Goal: Task Accomplishment & Management: Use online tool/utility

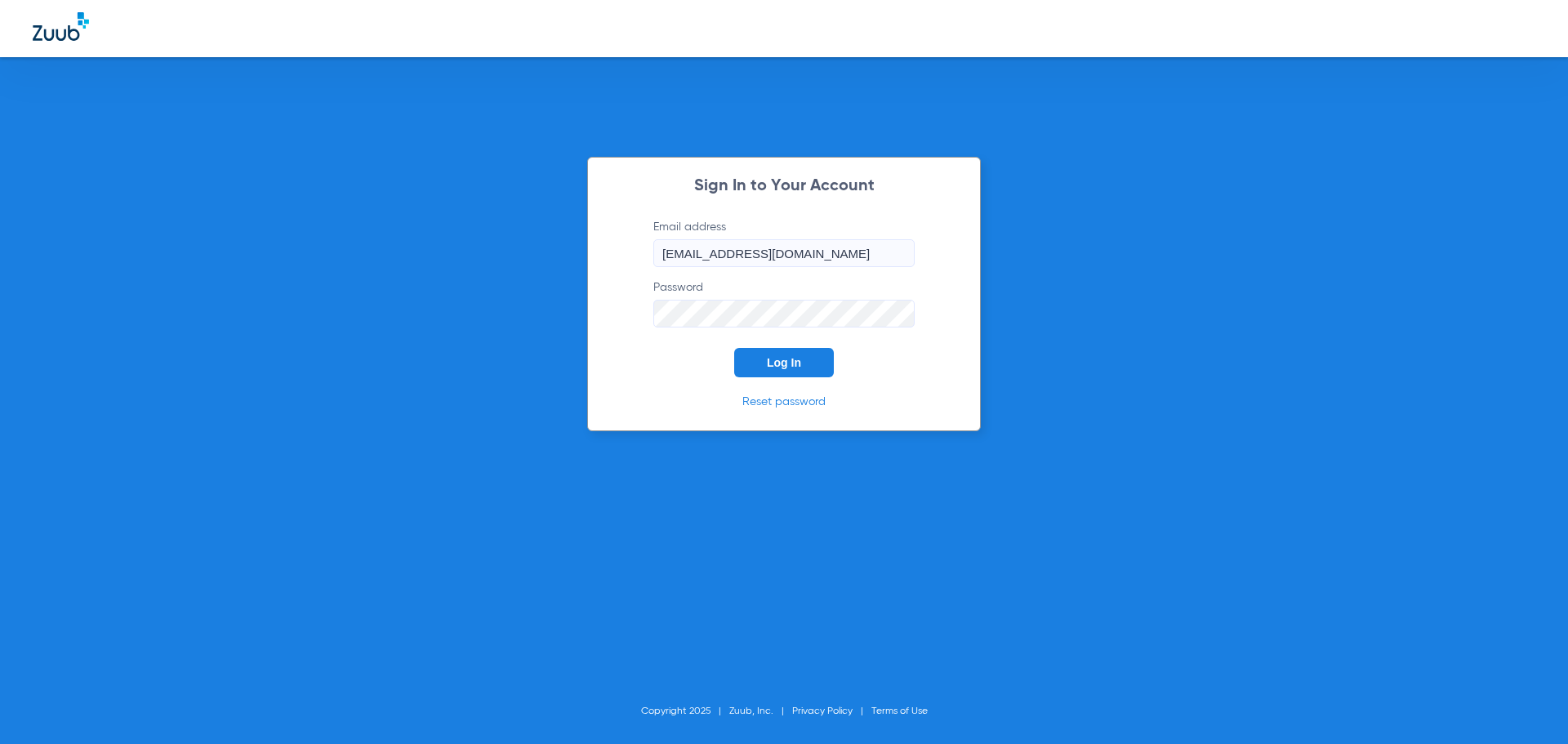
click at [781, 370] on button "Log In" at bounding box center [784, 362] width 100 height 30
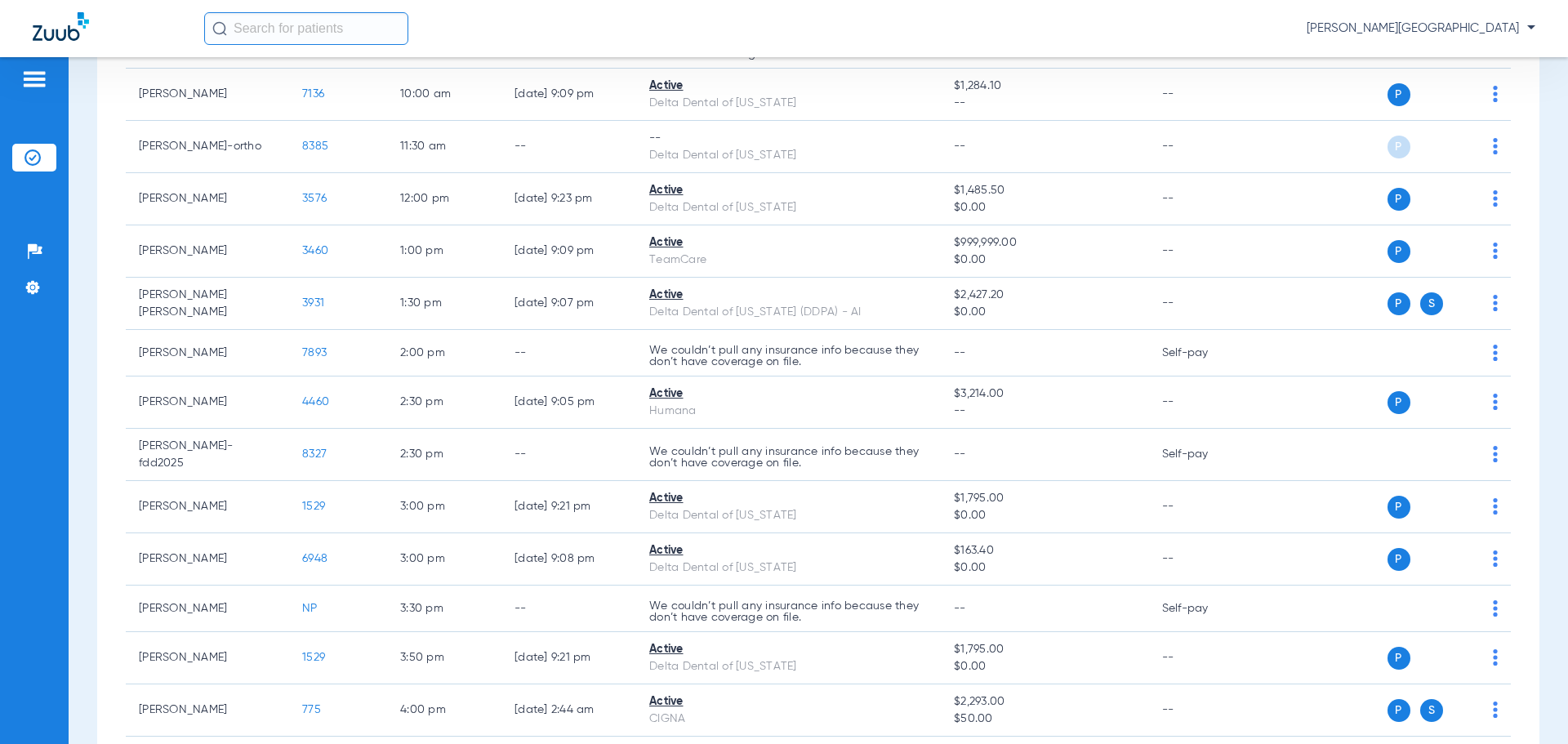
scroll to position [451, 0]
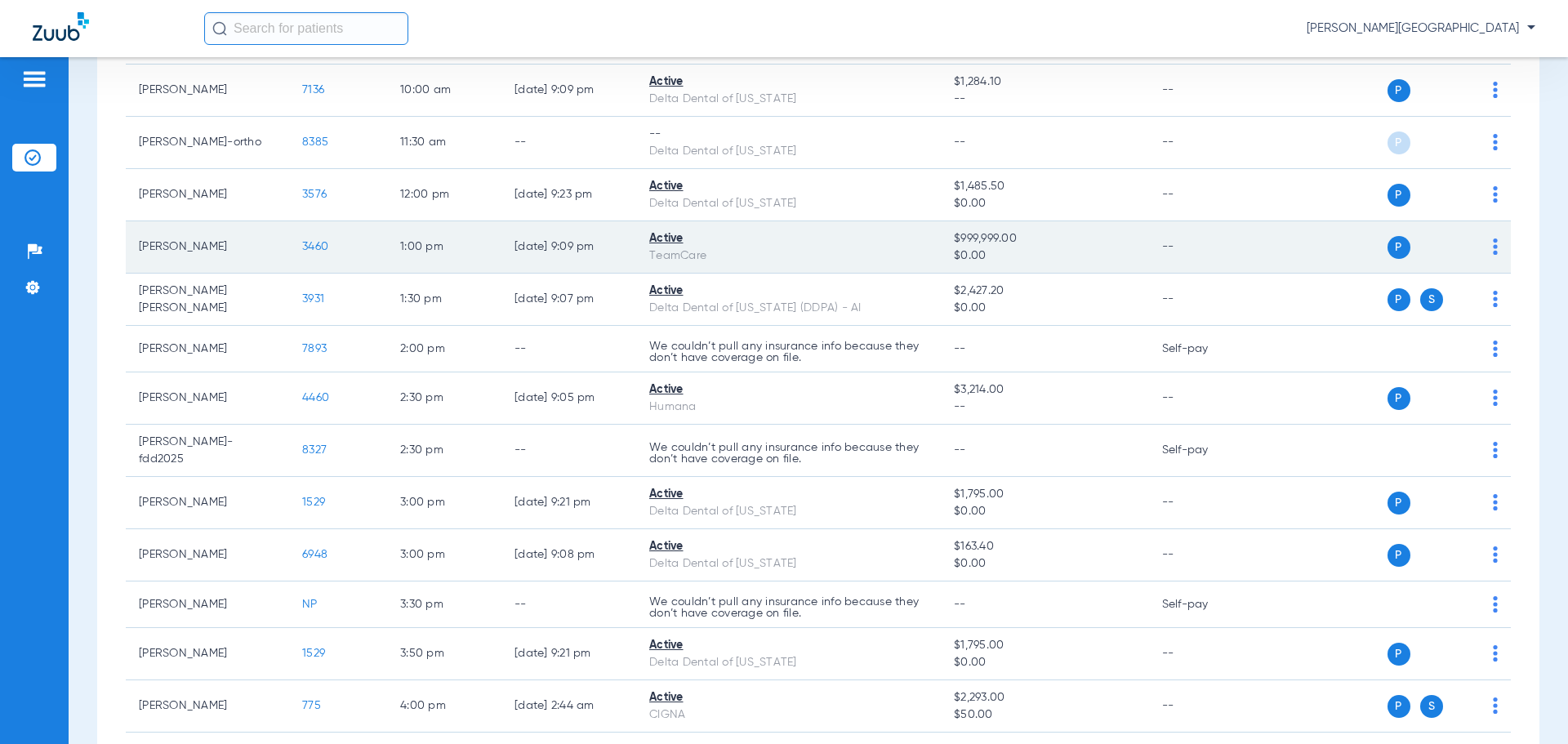
click at [320, 247] on span "3460" at bounding box center [315, 247] width 26 height 11
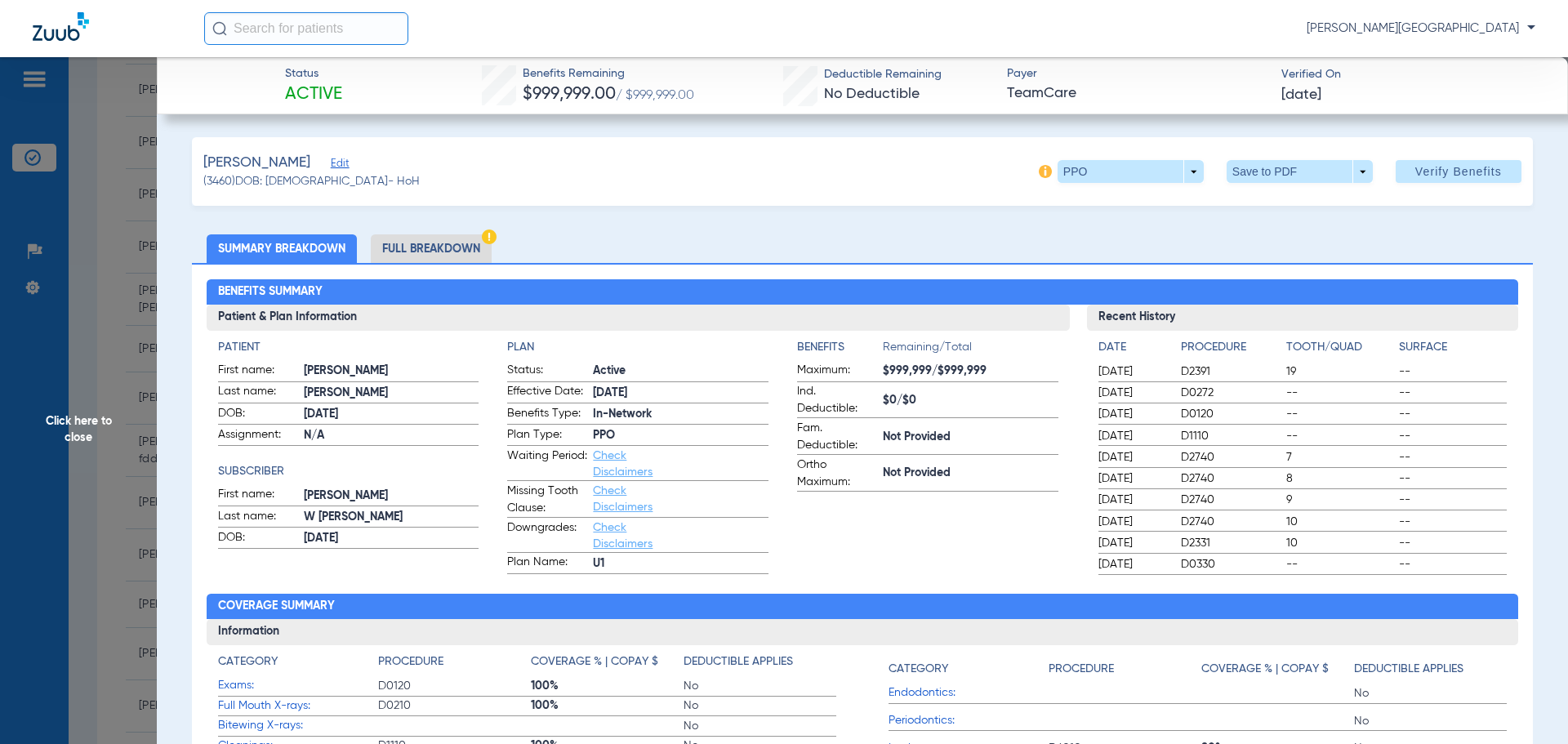
click at [490, 239] on img at bounding box center [489, 237] width 15 height 15
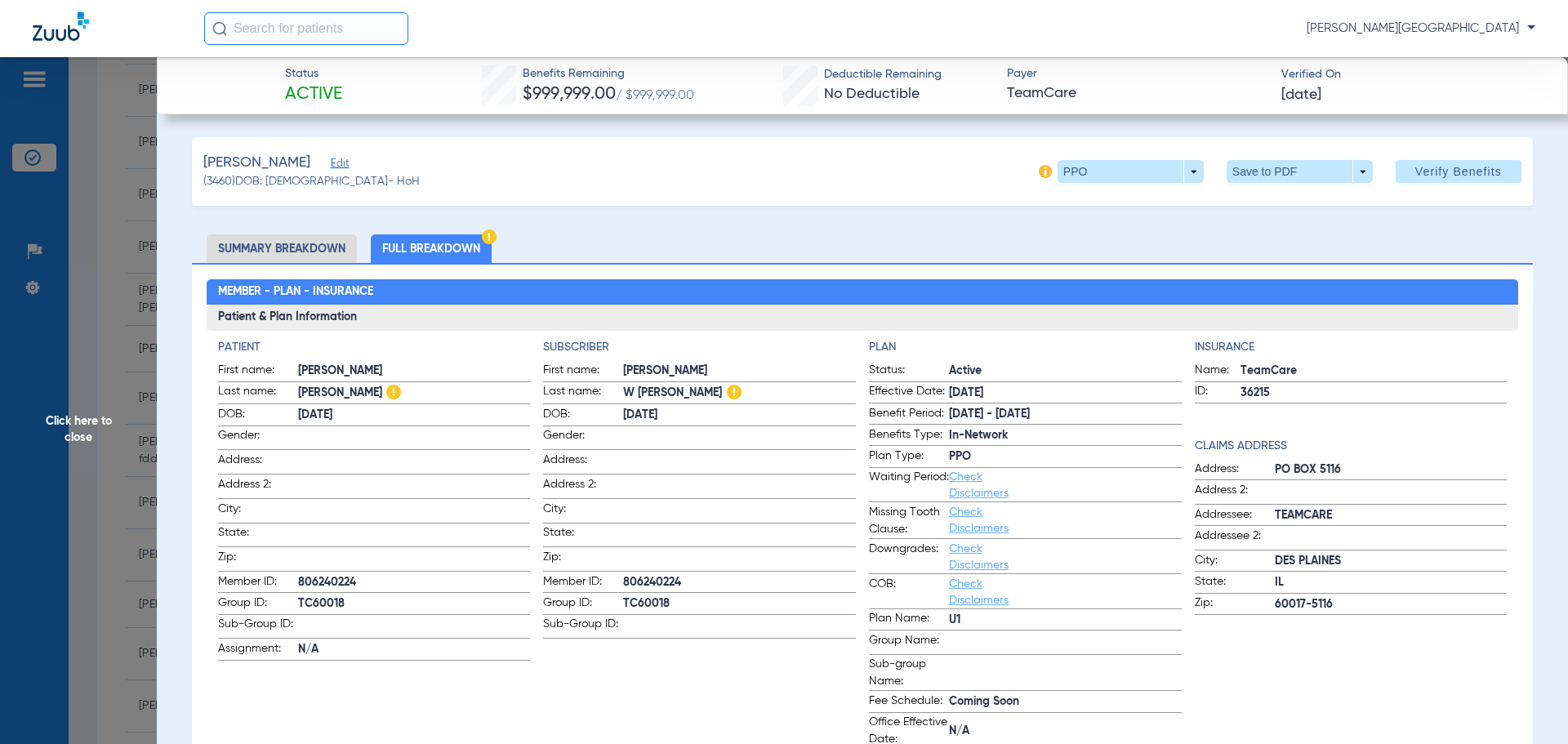
click at [113, 174] on span "Click here to close" at bounding box center [79, 429] width 157 height 744
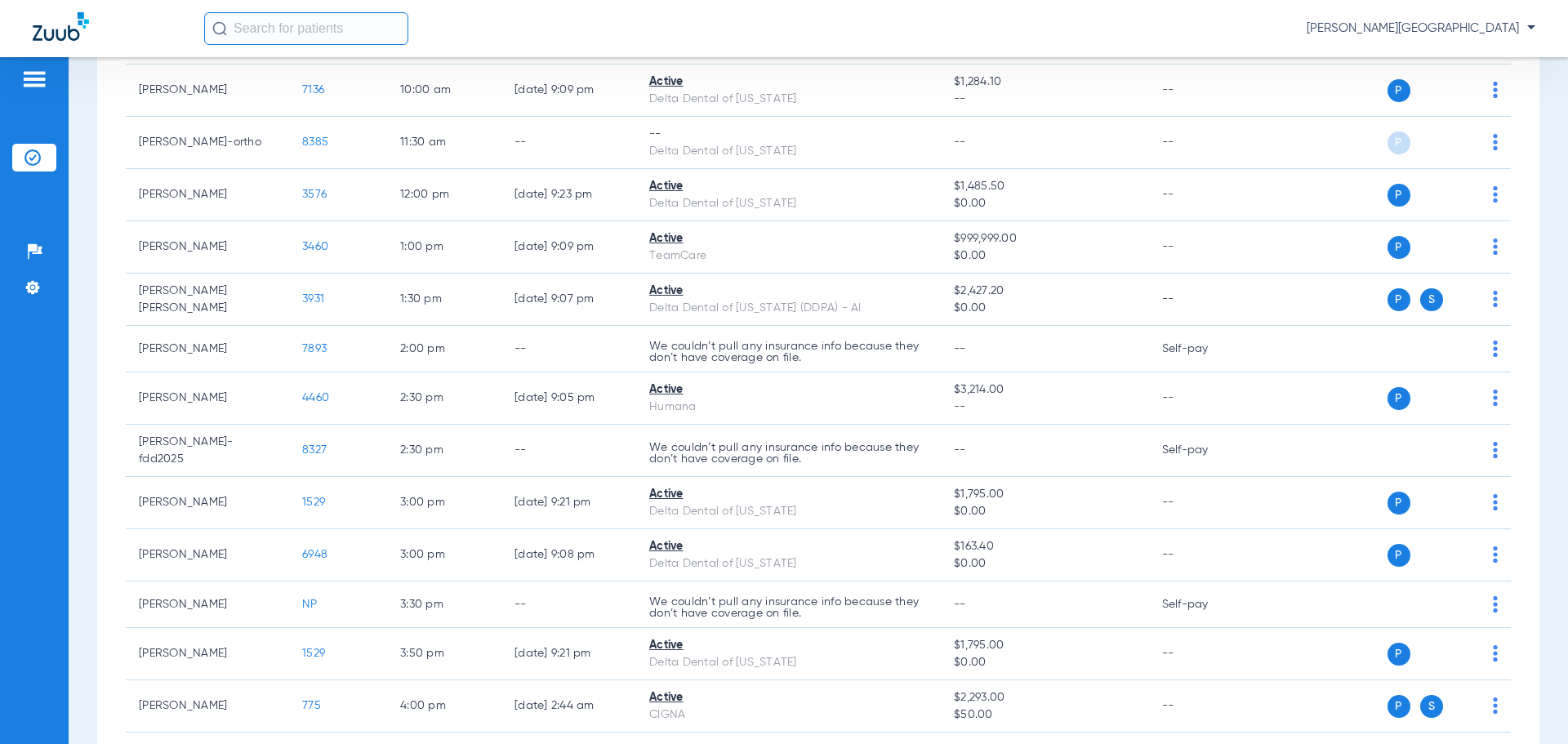
click at [284, 22] on input "text" at bounding box center [306, 28] width 204 height 32
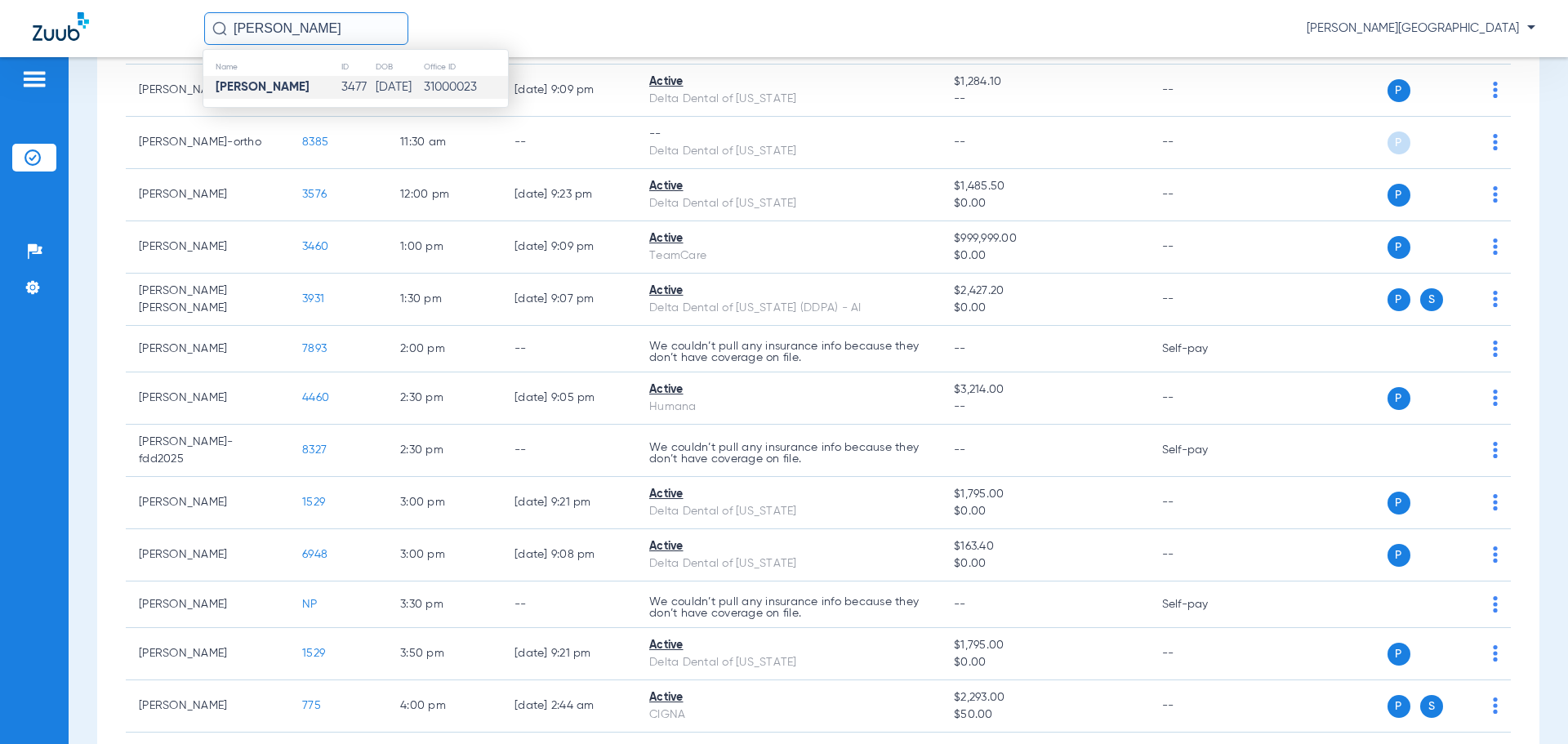
type input "[PERSON_NAME]"
click at [257, 90] on strong "[PERSON_NAME]" at bounding box center [262, 86] width 94 height 12
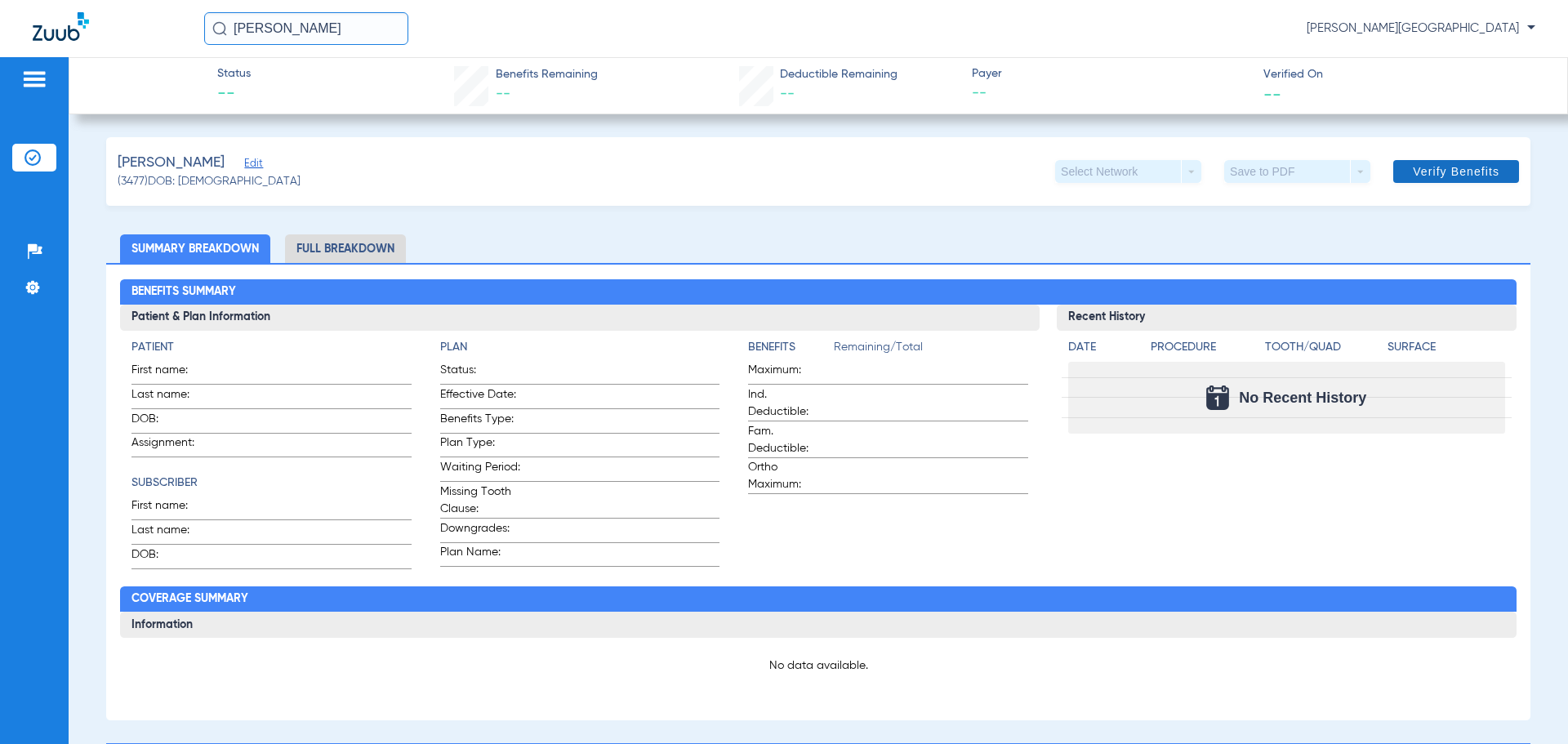
click at [1459, 172] on span "Verify Benefits" at bounding box center [1456, 172] width 87 height 13
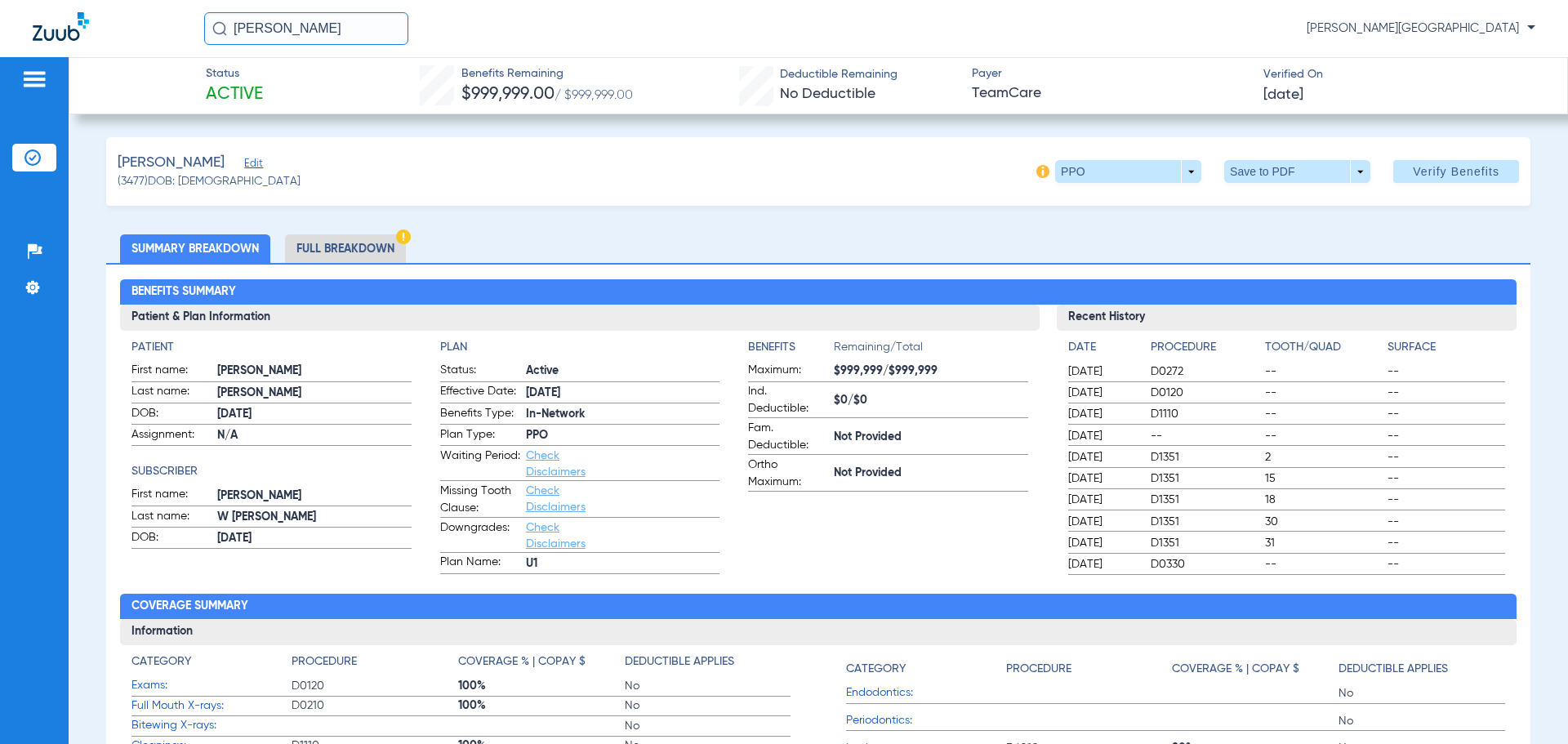
click at [334, 238] on li "Full Breakdown" at bounding box center [345, 249] width 121 height 29
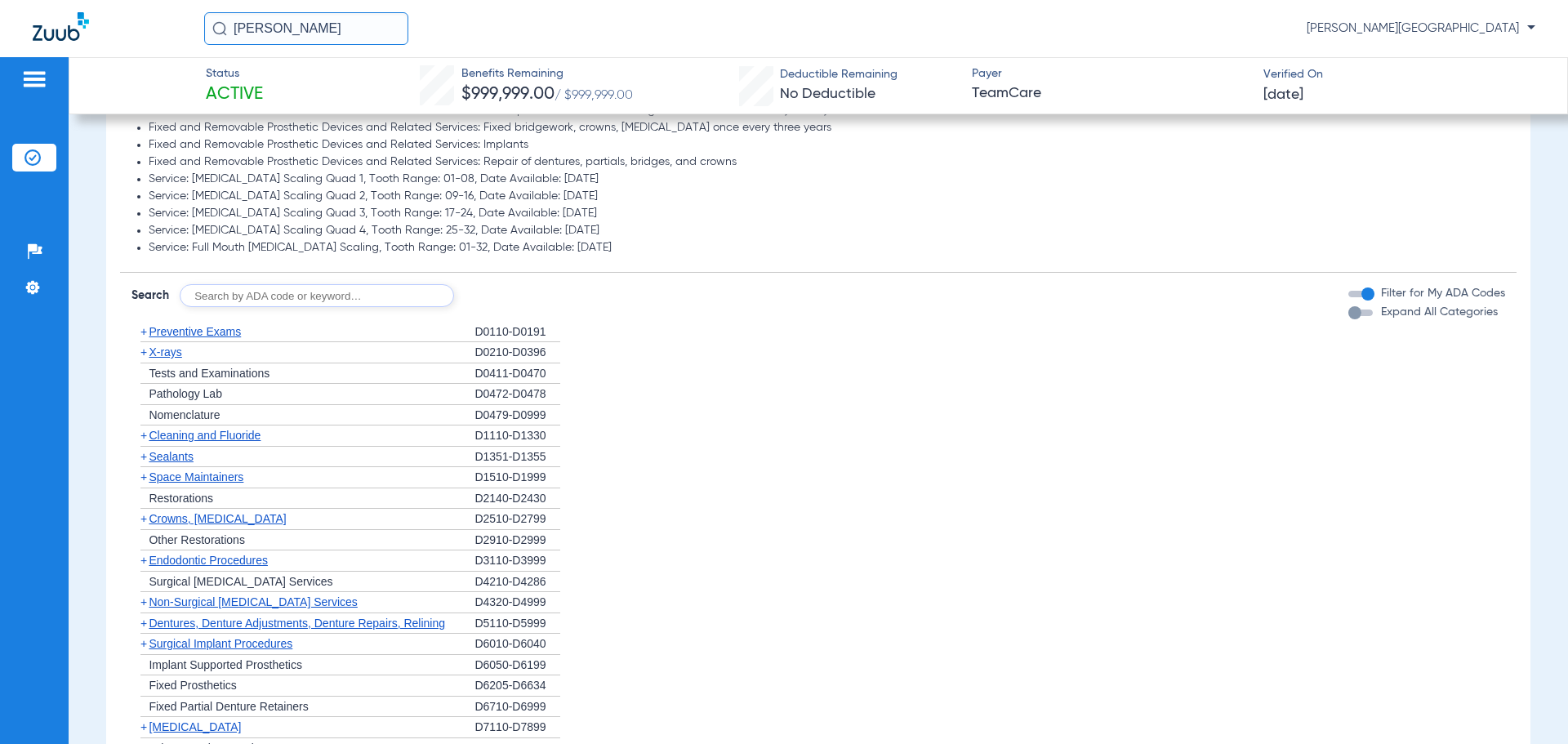
scroll to position [2331, 0]
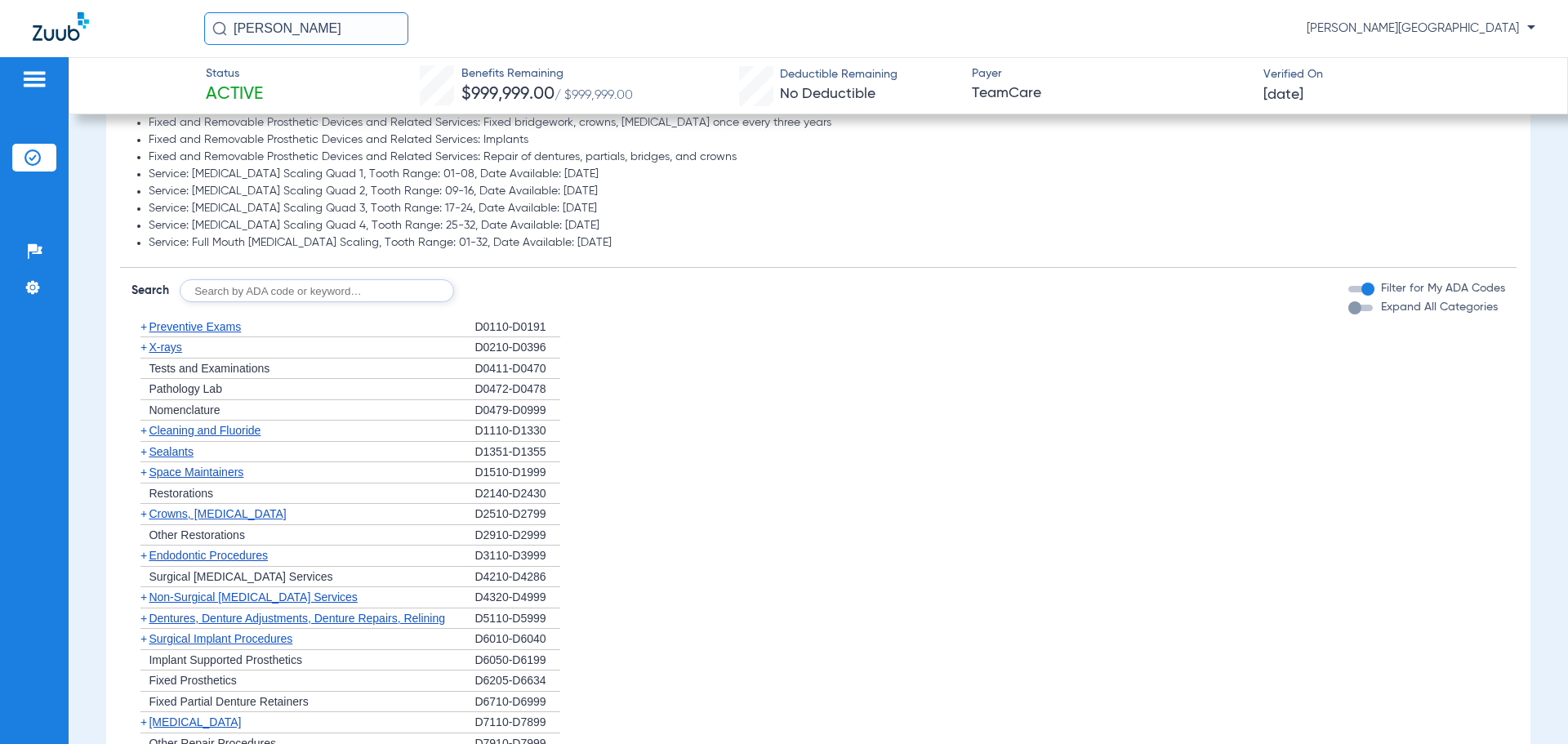
click at [144, 327] on span "+" at bounding box center [143, 326] width 6 height 13
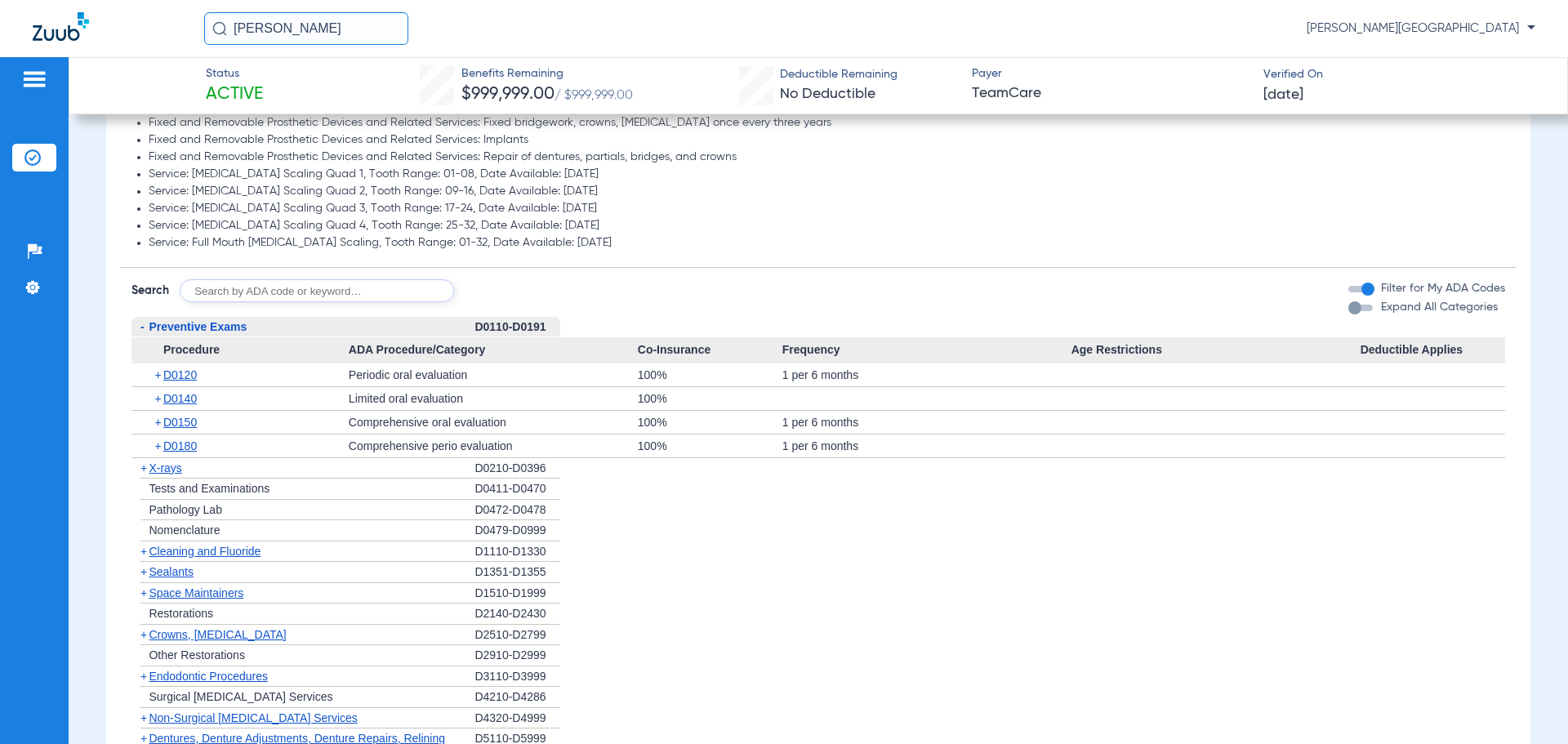
click at [140, 552] on span "+" at bounding box center [143, 551] width 6 height 13
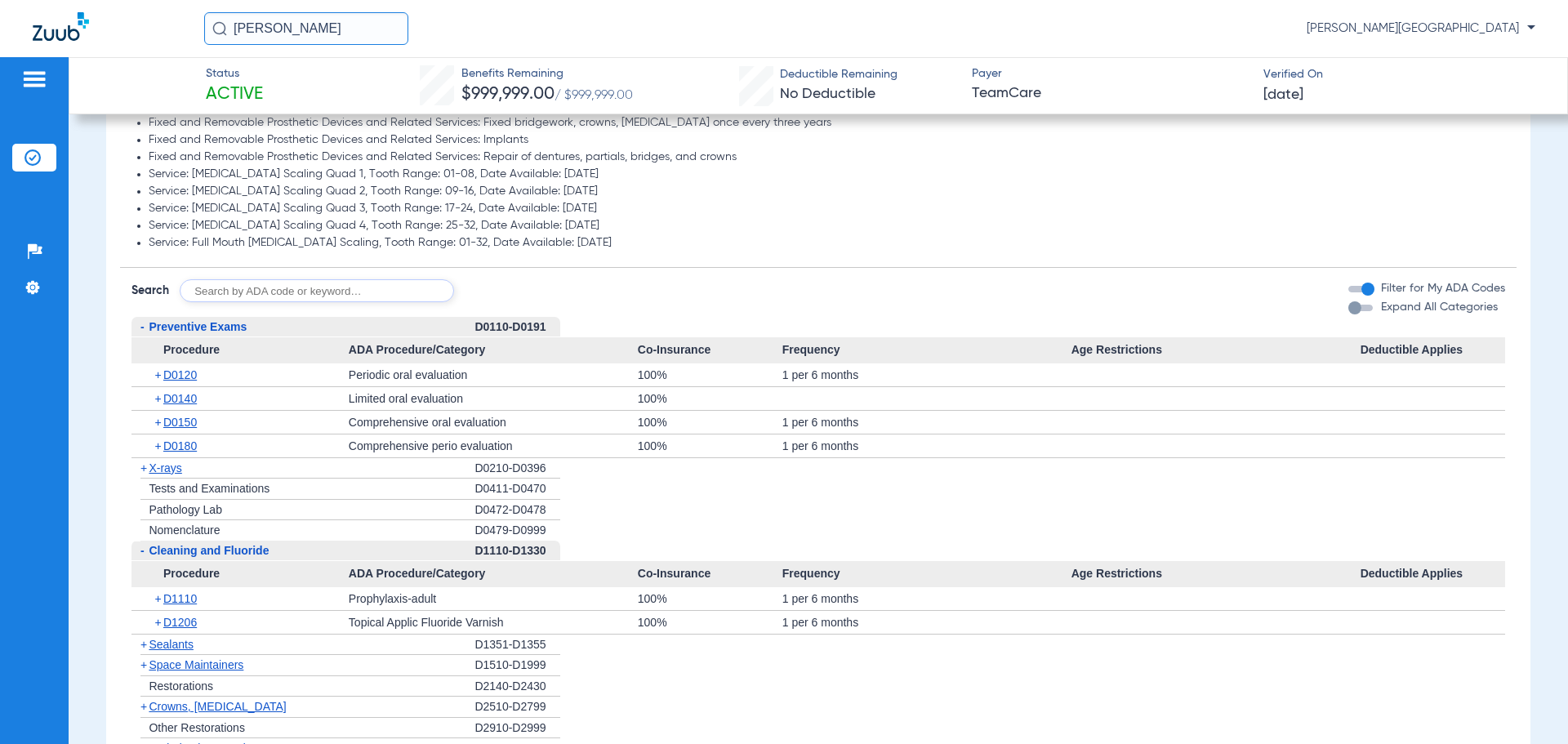
click at [141, 648] on span "+" at bounding box center [143, 644] width 6 height 13
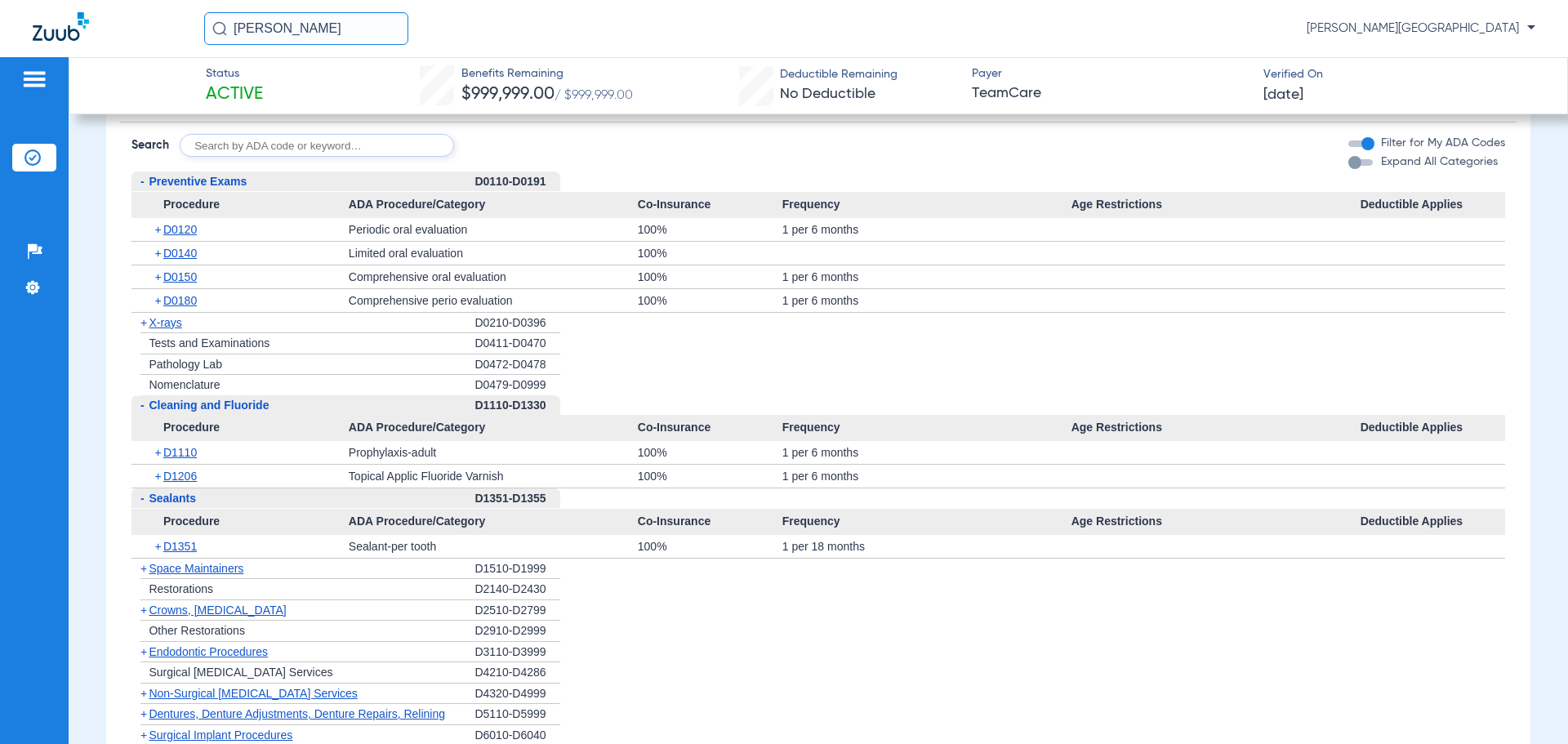
scroll to position [2466, 0]
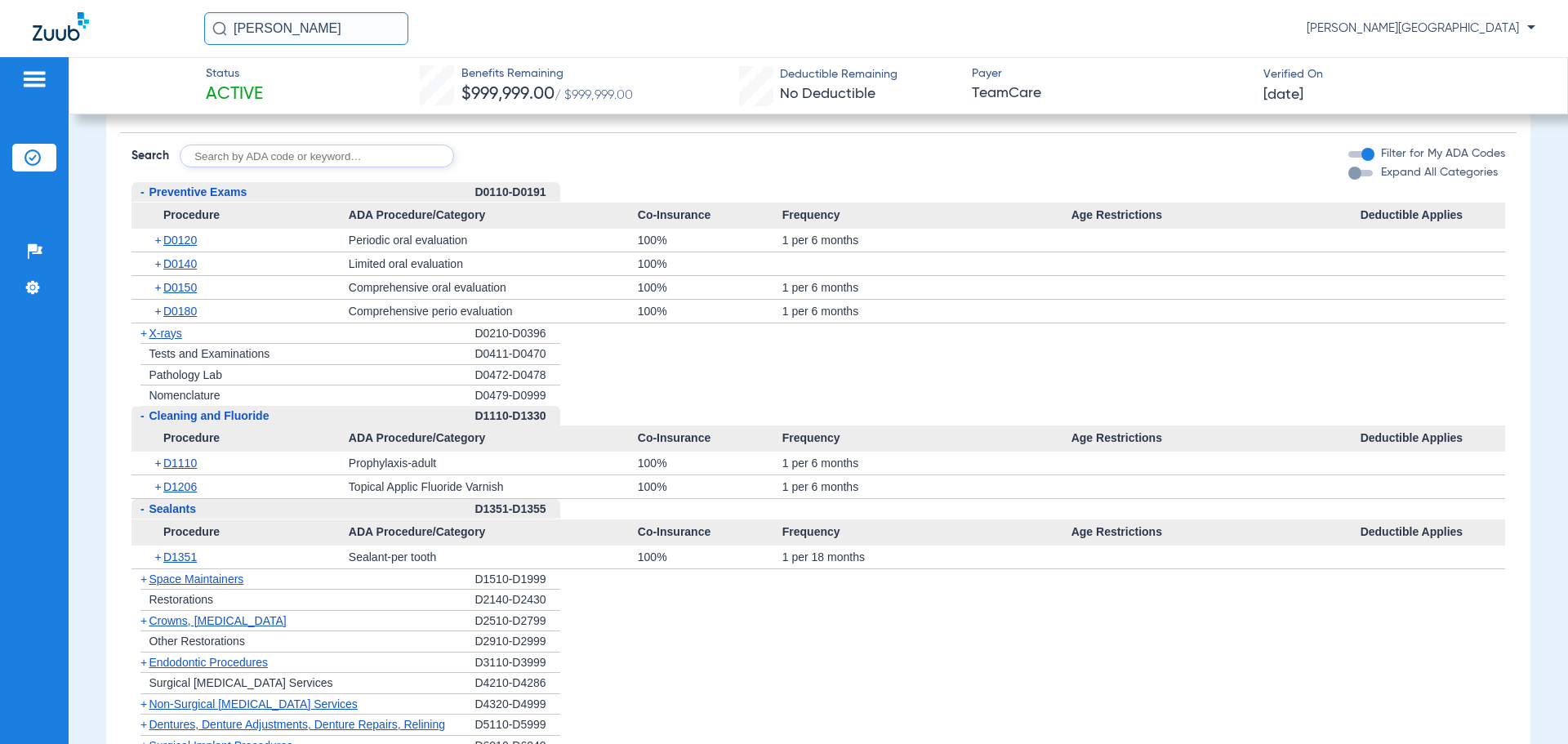
click at [140, 579] on span "+" at bounding box center [143, 579] width 6 height 13
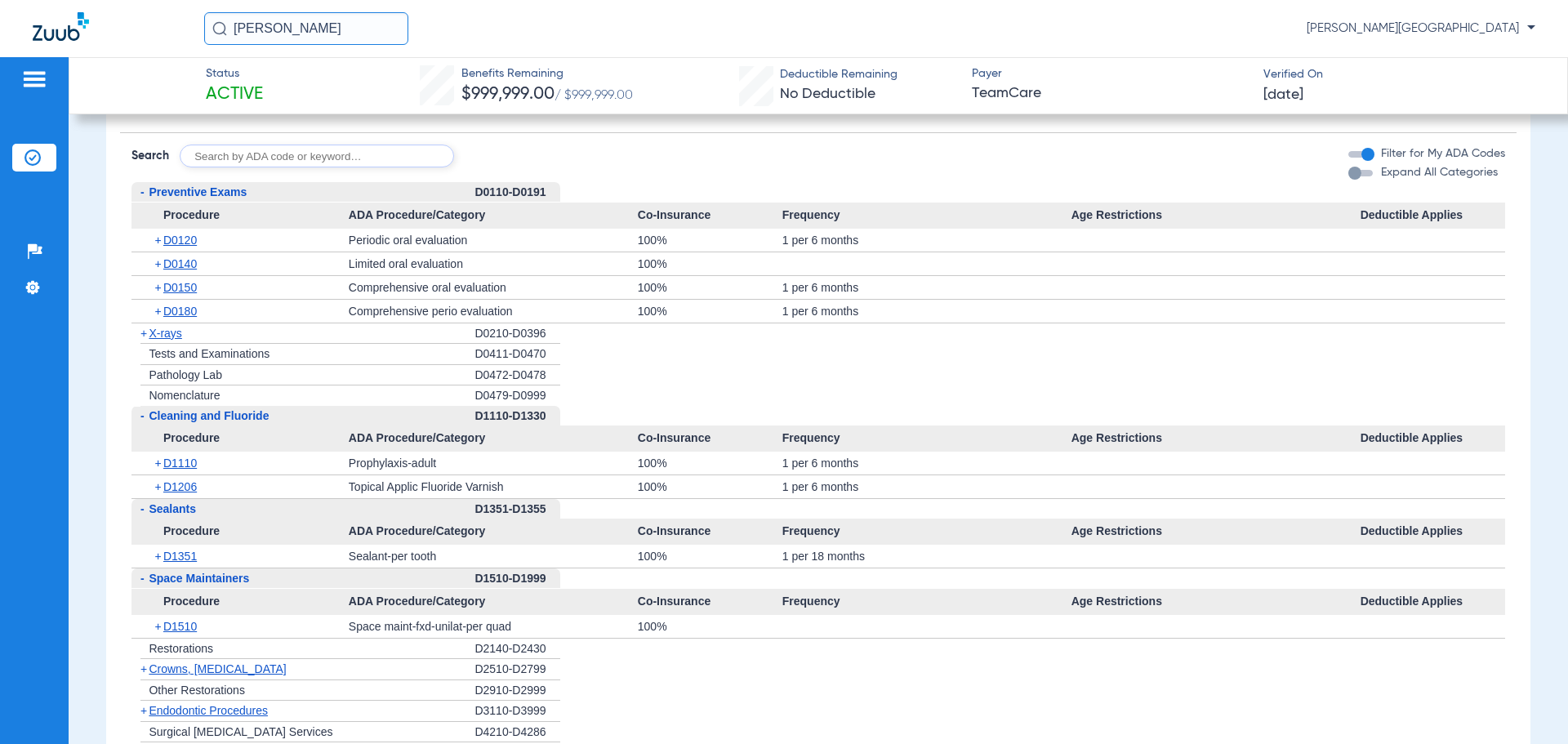
click at [144, 670] on span "+" at bounding box center [143, 669] width 6 height 13
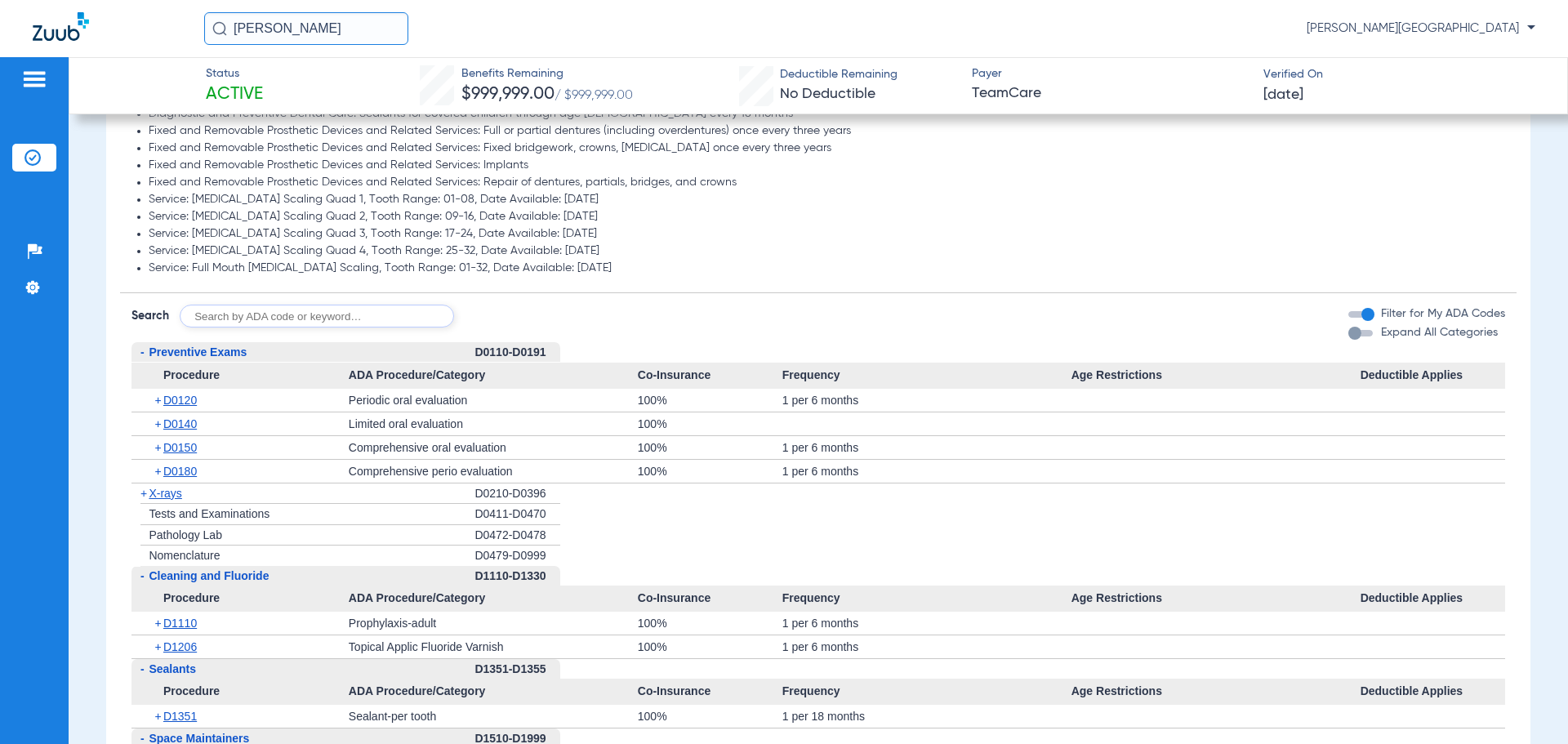
scroll to position [2300, 0]
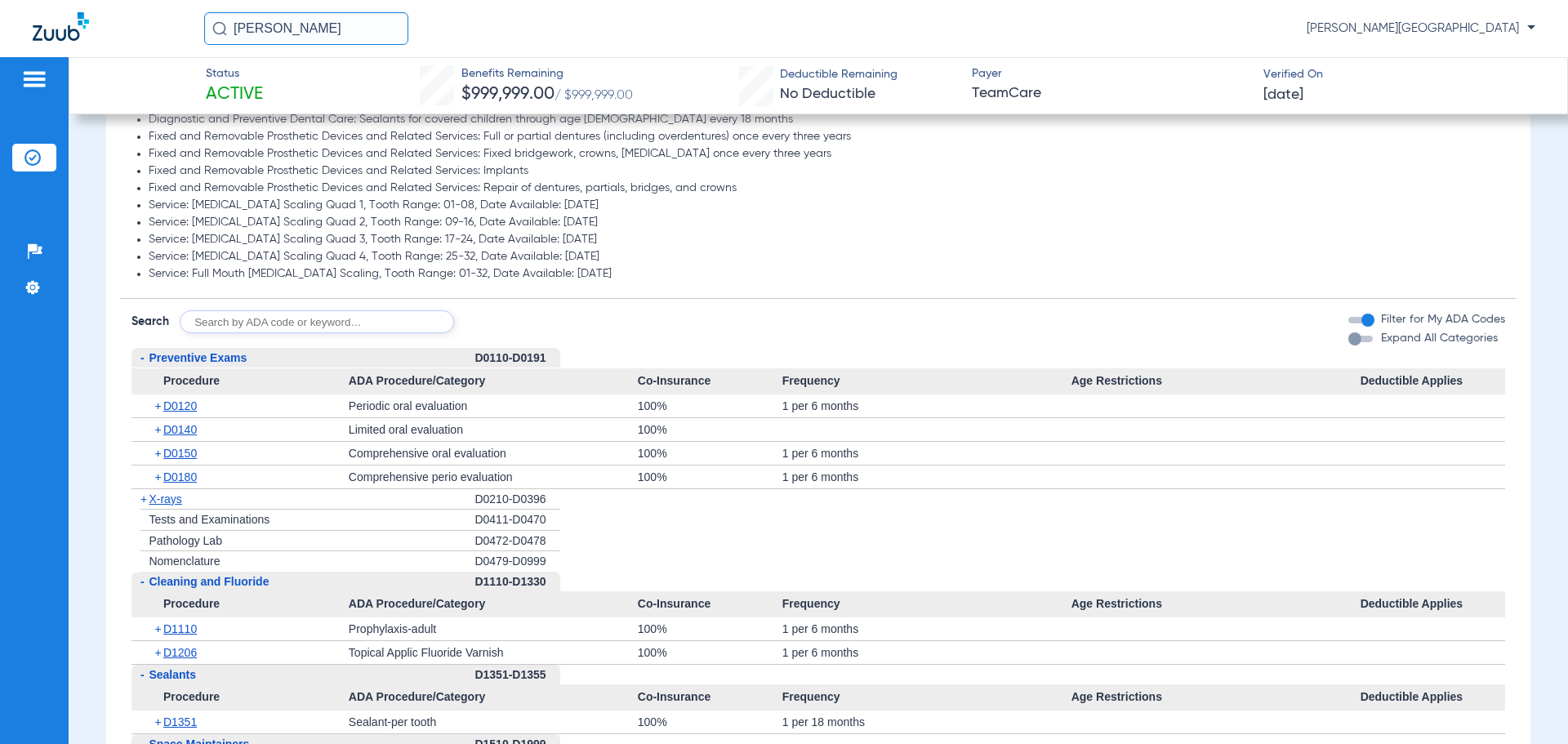
click at [230, 312] on input "text" at bounding box center [316, 322] width 274 height 23
type input "D2991"
click at [523, 322] on button "Search" at bounding box center [515, 322] width 65 height 23
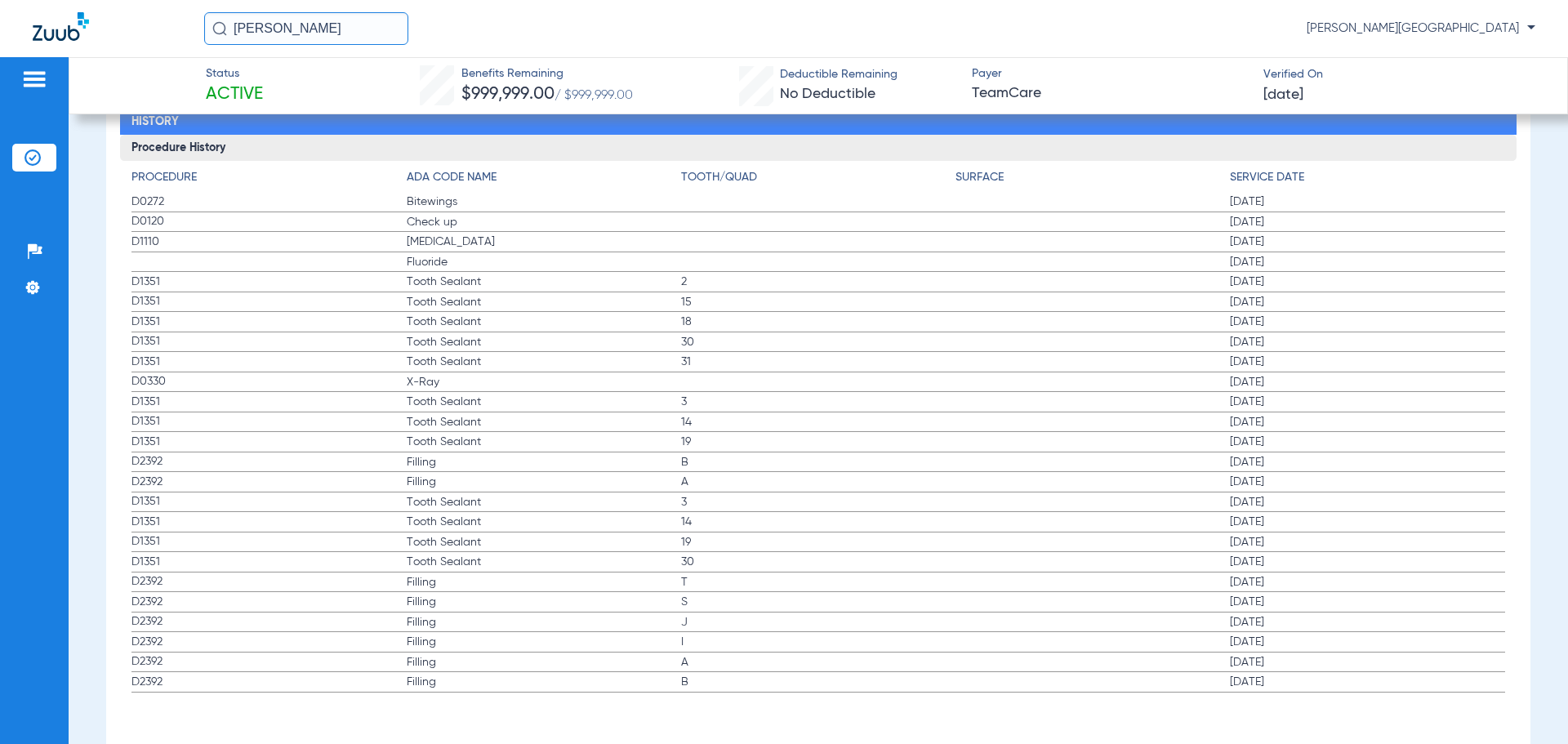
scroll to position [2883, 0]
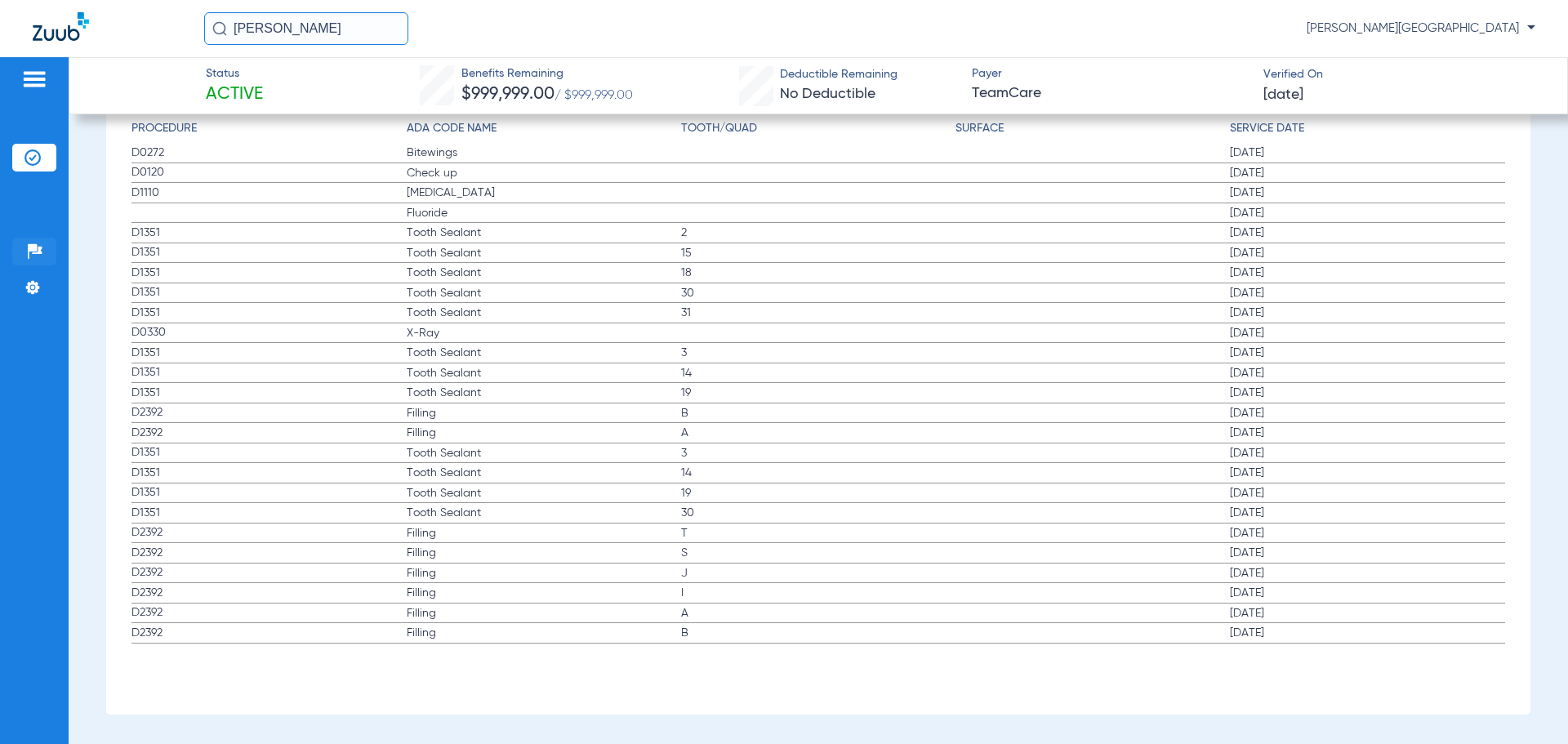
drag, startPoint x: 10, startPoint y: 150, endPoint x: 38, endPoint y: 194, distance: 52.2
click at [38, 250] on div "Patients Insurance Verification Setup Help Center Settings" at bounding box center [34, 429] width 68 height 744
